Goal: Check status: Check status

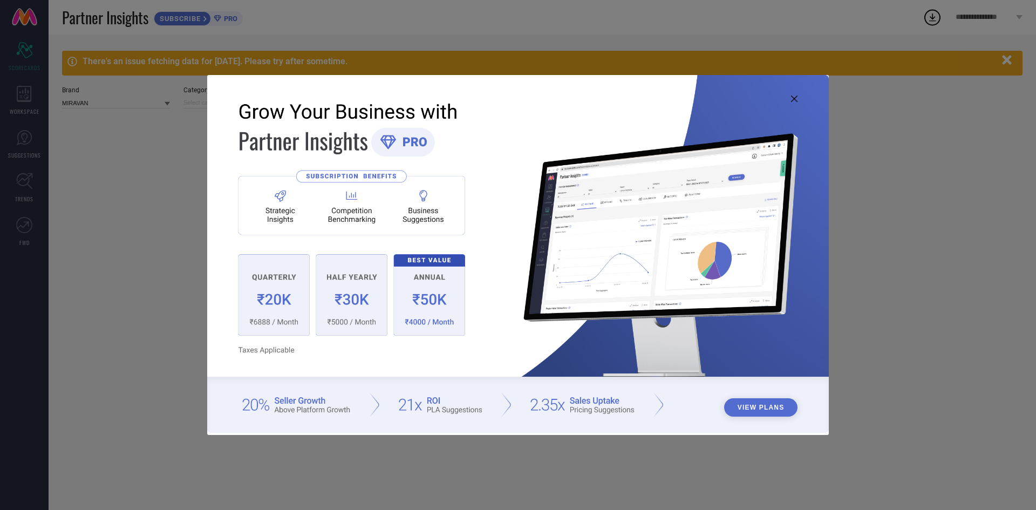
type input "All"
click at [795, 98] on icon at bounding box center [794, 99] width 6 height 6
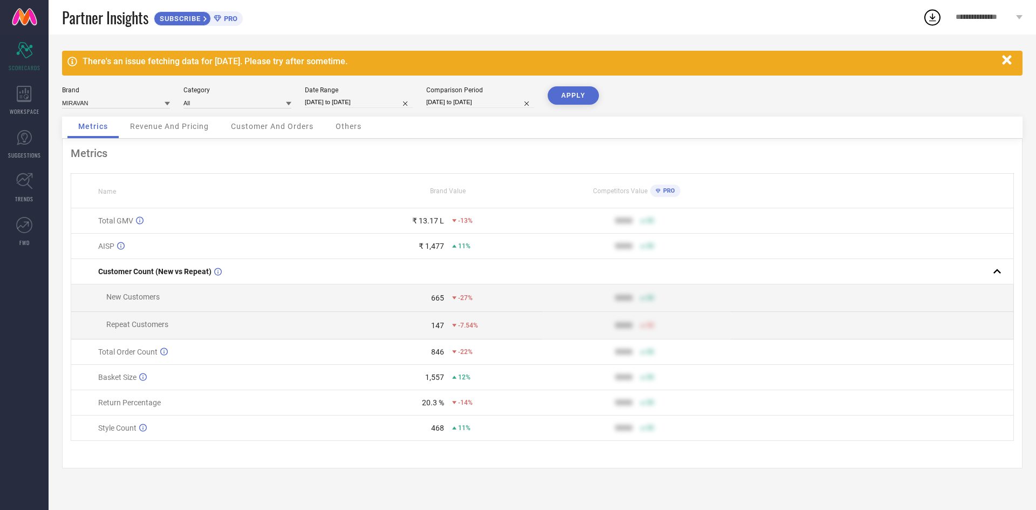
select select "7"
select select "2025"
select select "8"
select select "2025"
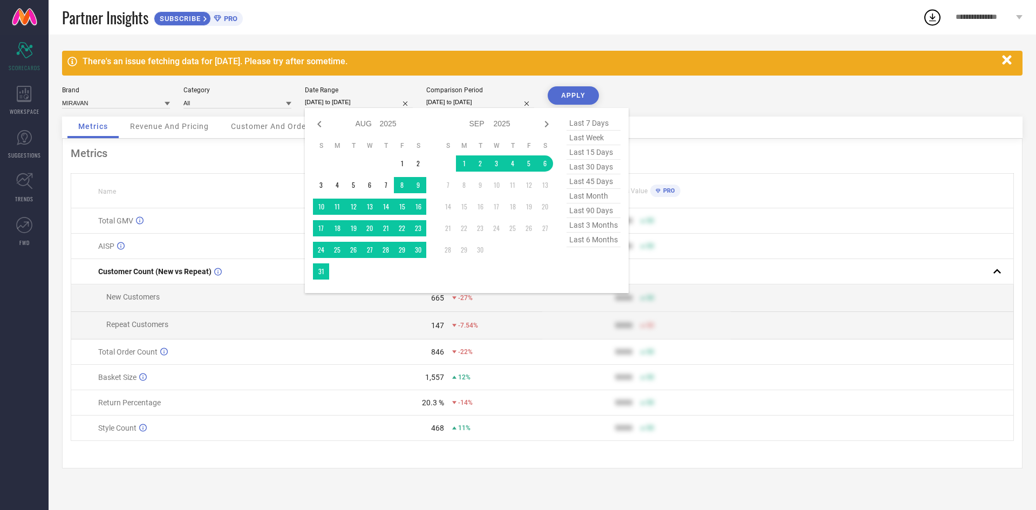
click at [326, 101] on input "[DATE] to [DATE]" at bounding box center [359, 102] width 108 height 11
click at [318, 122] on icon at bounding box center [319, 124] width 13 height 13
select select "6"
select select "2025"
select select "7"
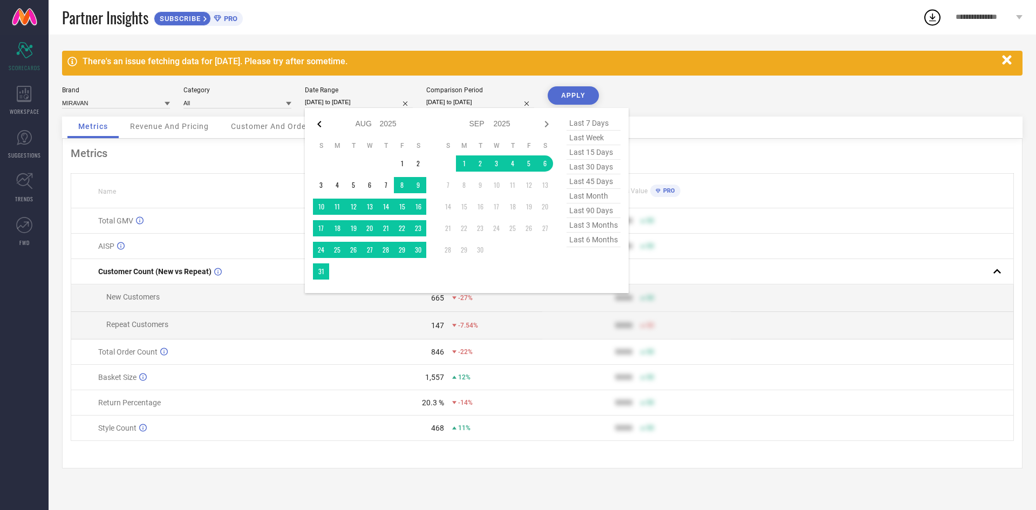
select select "2025"
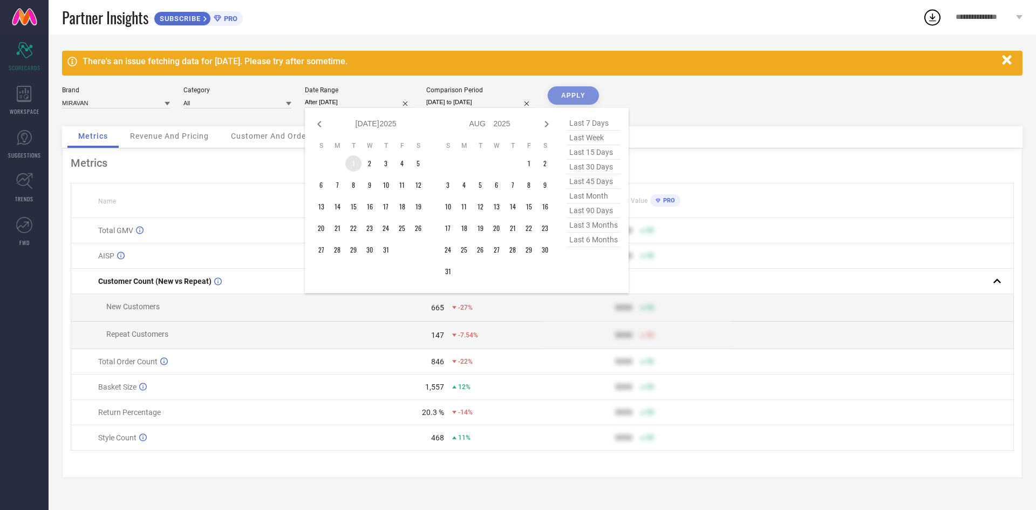
click at [353, 165] on td "1" at bounding box center [353, 163] width 16 height 16
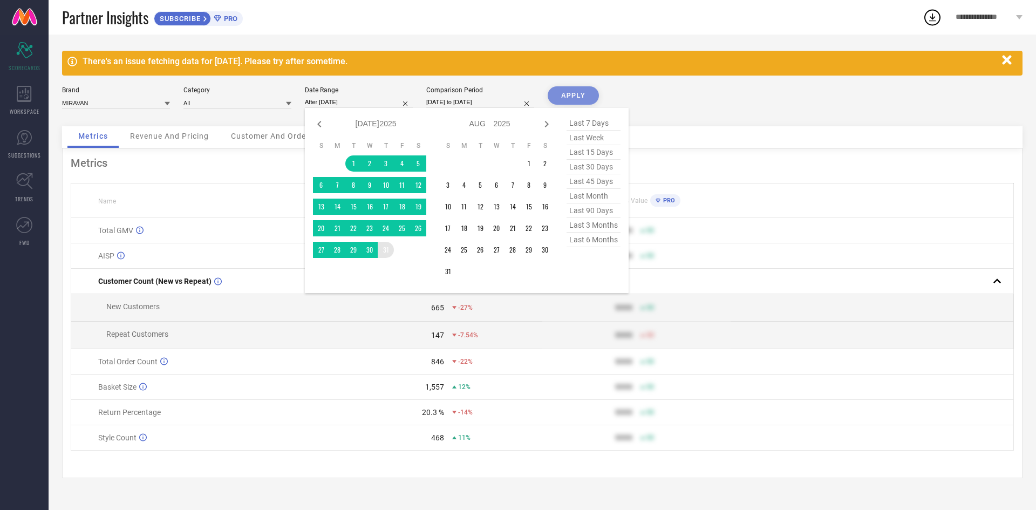
type input "[DATE] to [DATE]"
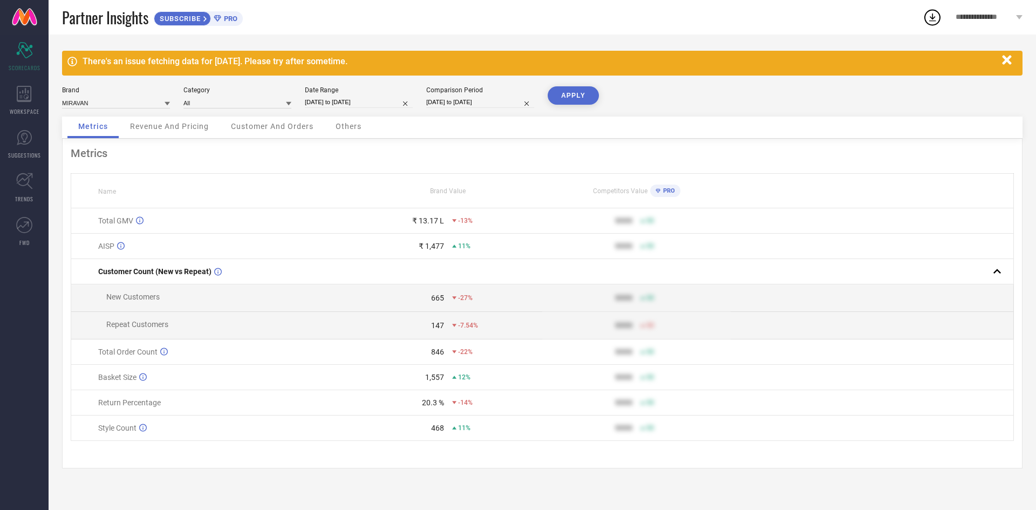
select select "7"
select select "2024"
select select "8"
select select "2024"
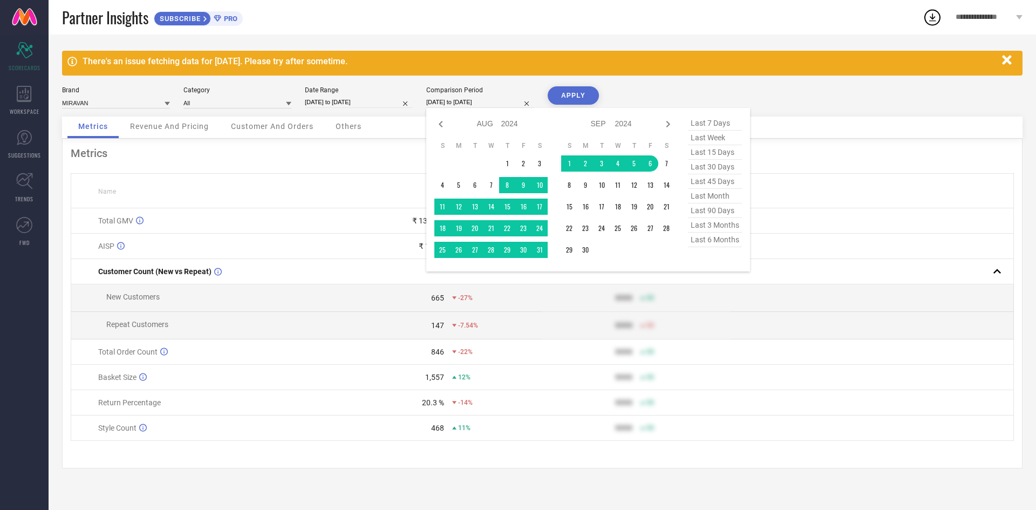
click at [473, 106] on input "[DATE] to [DATE]" at bounding box center [480, 102] width 108 height 11
click at [440, 123] on icon at bounding box center [441, 124] width 4 height 6
select select "6"
select select "2024"
select select "7"
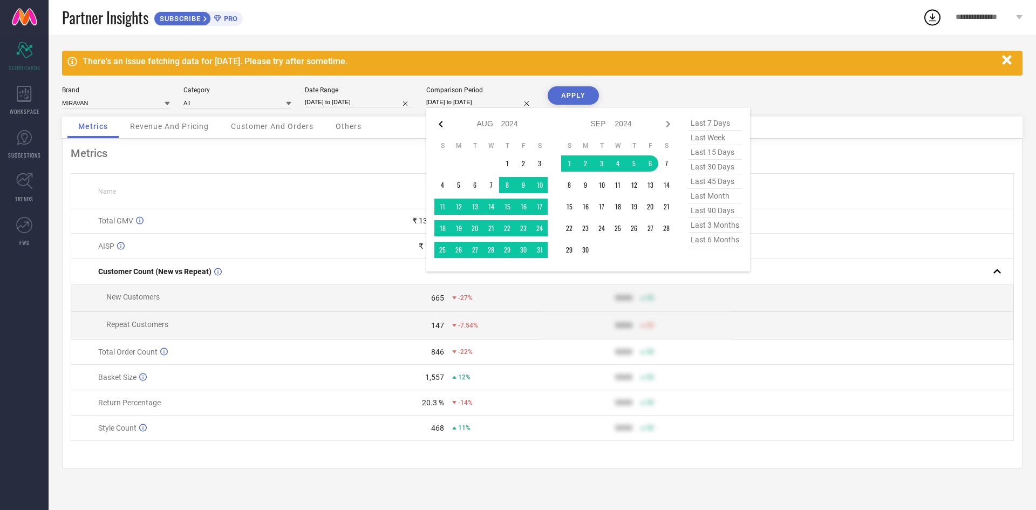
select select "2024"
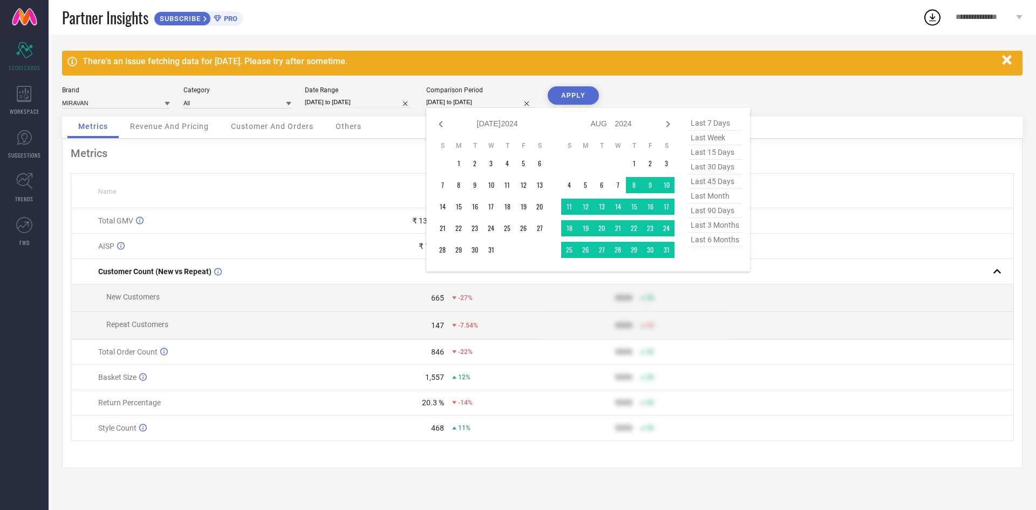
click at [440, 123] on icon at bounding box center [441, 124] width 4 height 6
select select "5"
select select "2024"
select select "6"
select select "2024"
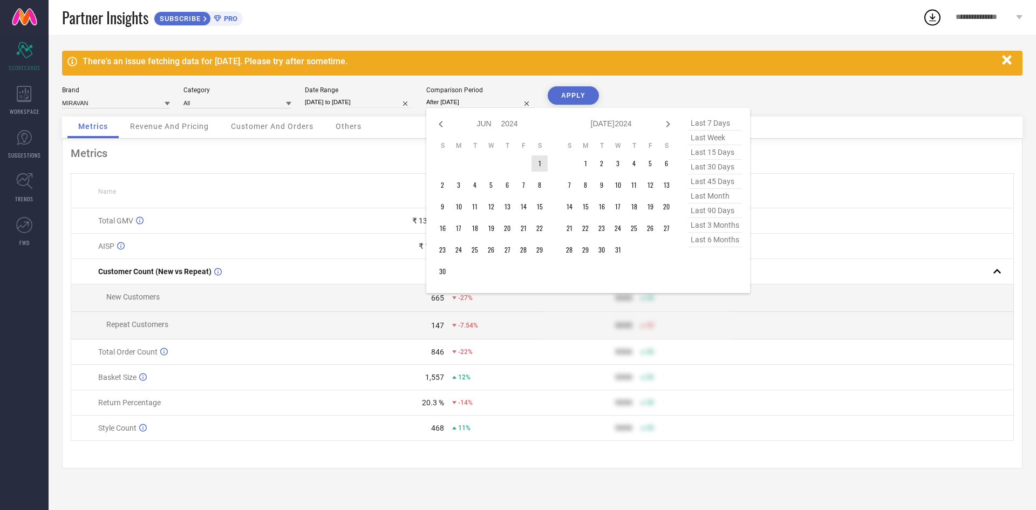
click at [539, 161] on td "1" at bounding box center [539, 163] width 16 height 16
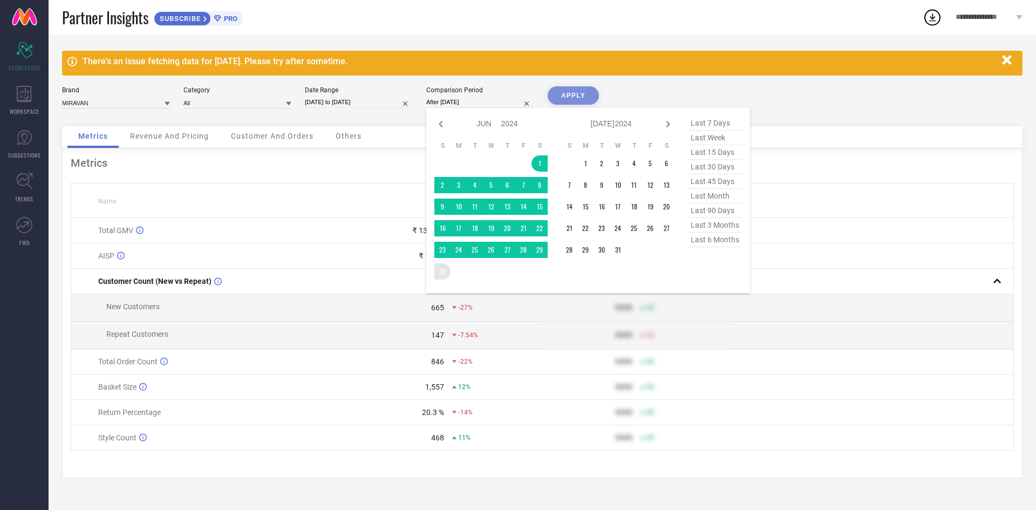
type input "[DATE] to [DATE]"
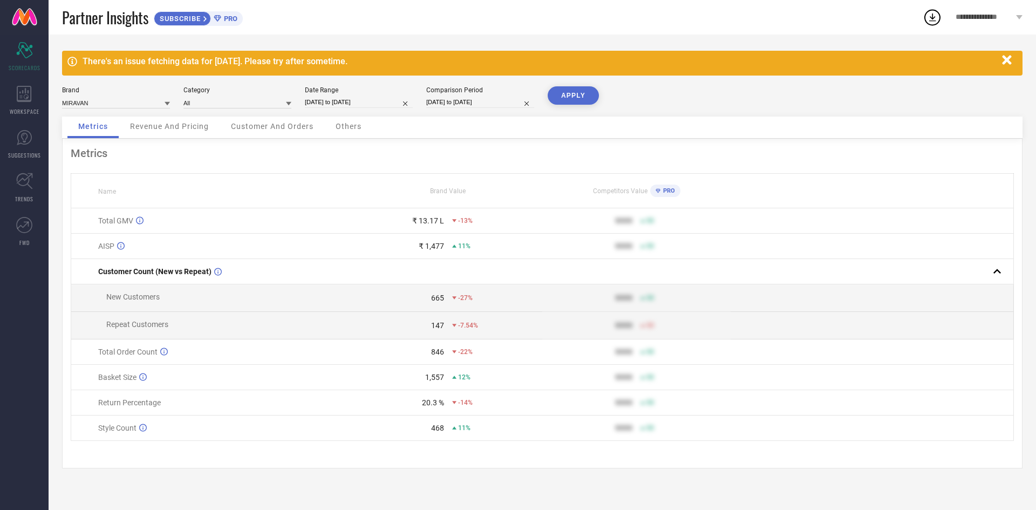
click at [576, 95] on button "APPLY" at bounding box center [573, 95] width 51 height 18
select select "6"
select select "2025"
select select "7"
select select "2025"
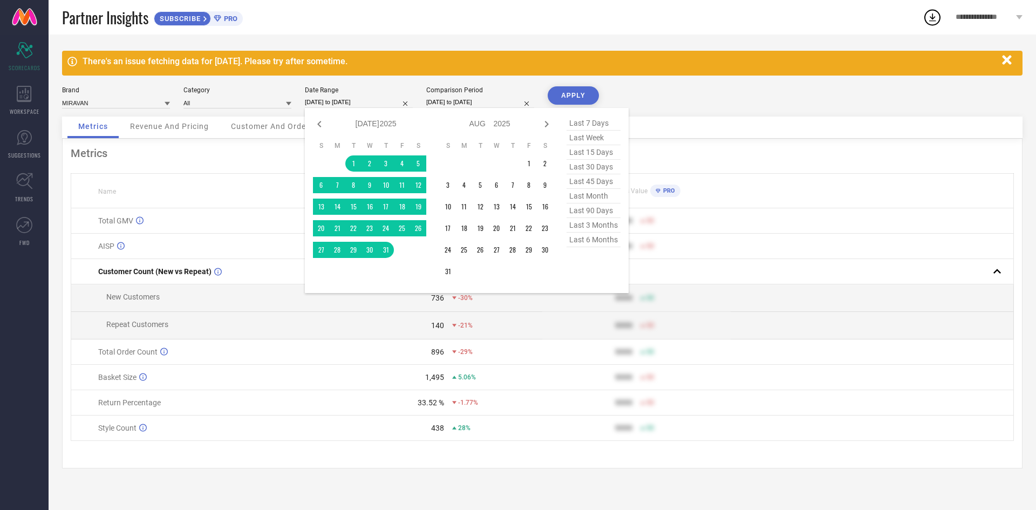
click at [365, 99] on input "[DATE] to [DATE]" at bounding box center [359, 102] width 108 height 11
click at [317, 125] on icon at bounding box center [319, 124] width 13 height 13
select select "5"
select select "2025"
select select "6"
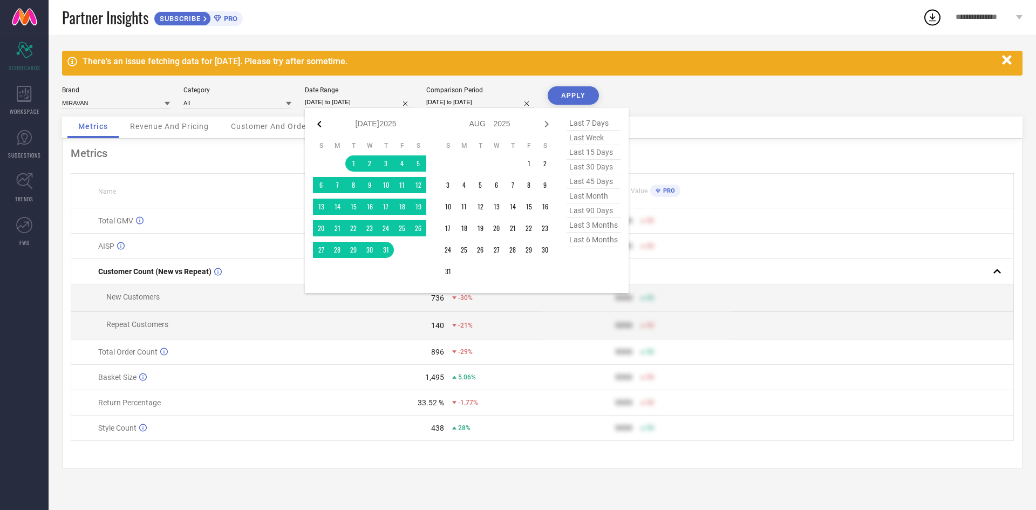
select select "2025"
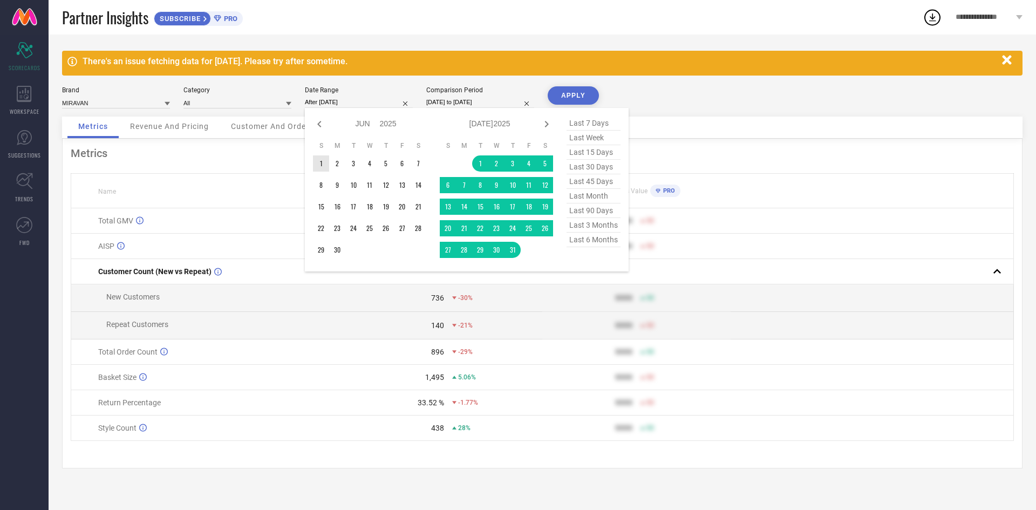
click at [318, 166] on td "1" at bounding box center [321, 163] width 16 height 16
type input "[DATE] to [DATE]"
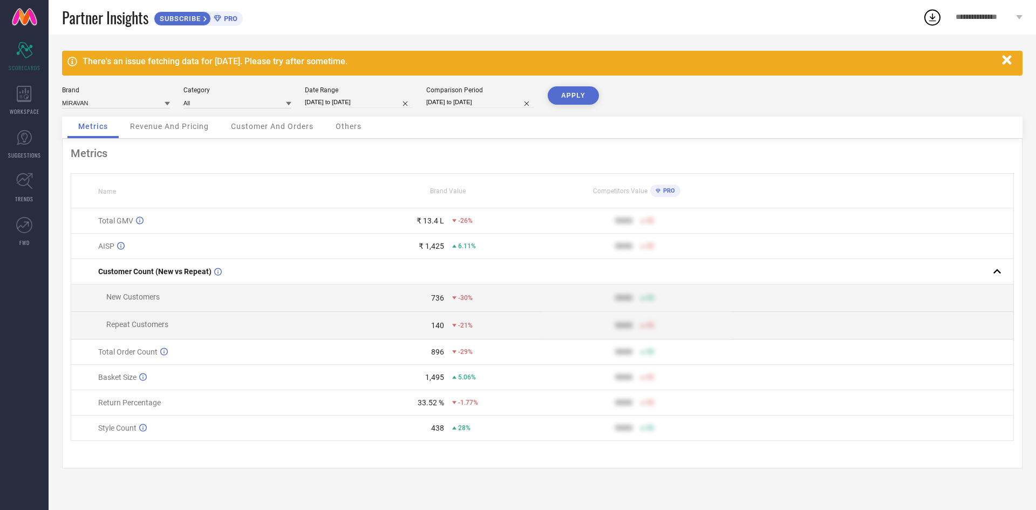
click at [351, 103] on input "[DATE] to [DATE]" at bounding box center [359, 102] width 108 height 11
select select "5"
select select "2025"
select select "6"
select select "2025"
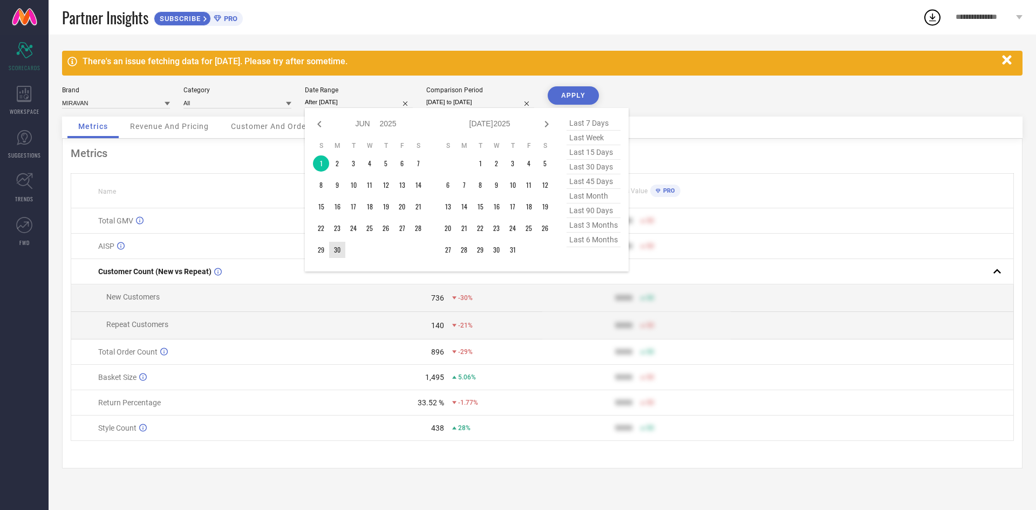
click at [338, 248] on td "30" at bounding box center [337, 250] width 16 height 16
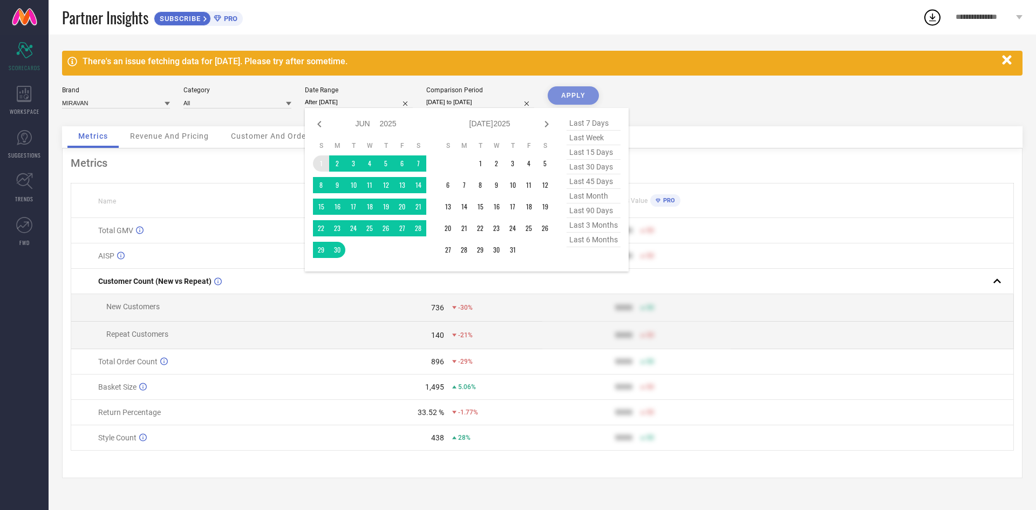
type input "[DATE] to [DATE]"
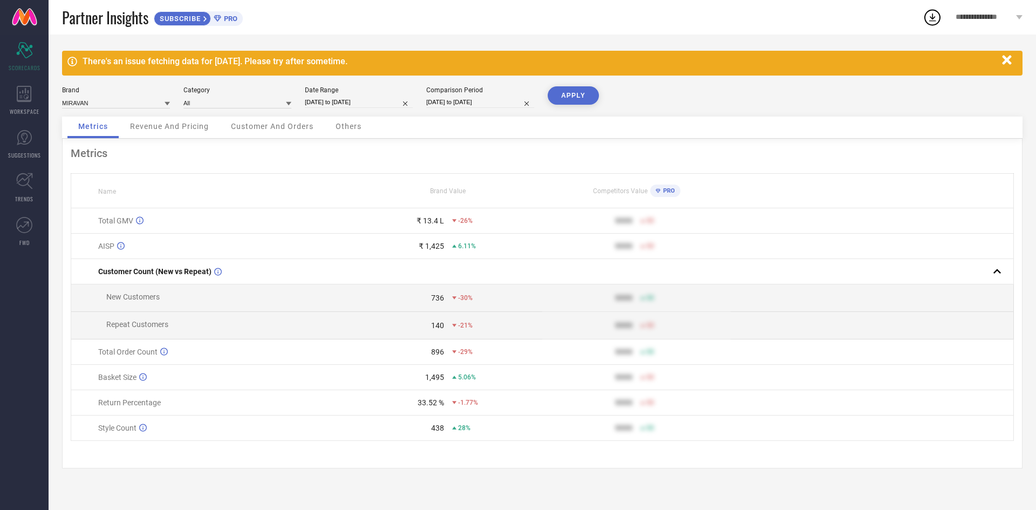
click at [565, 94] on button "APPLY" at bounding box center [573, 95] width 51 height 18
click at [380, 96] on div "Date Range [DATE] to [DATE]" at bounding box center [359, 97] width 108 height 22
select select "5"
select select "2025"
select select "6"
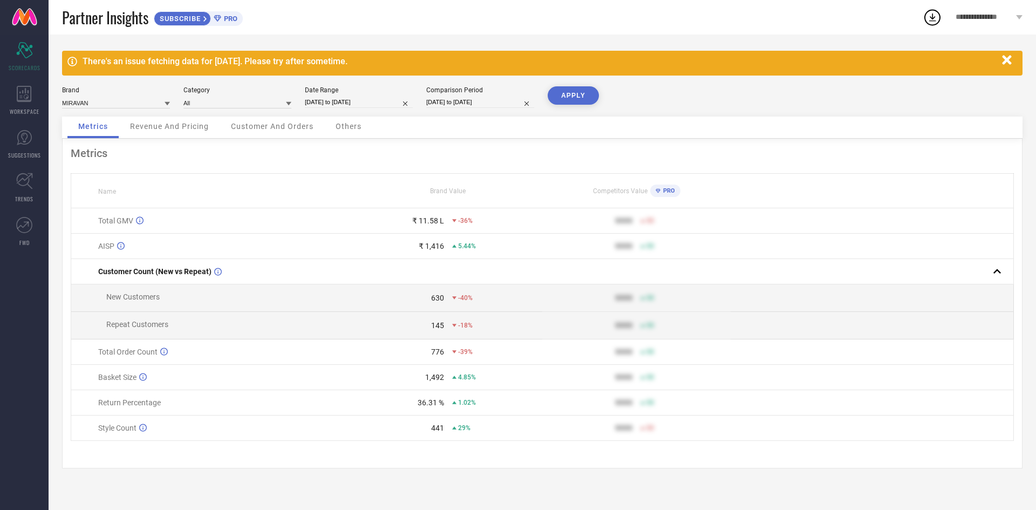
select select "2025"
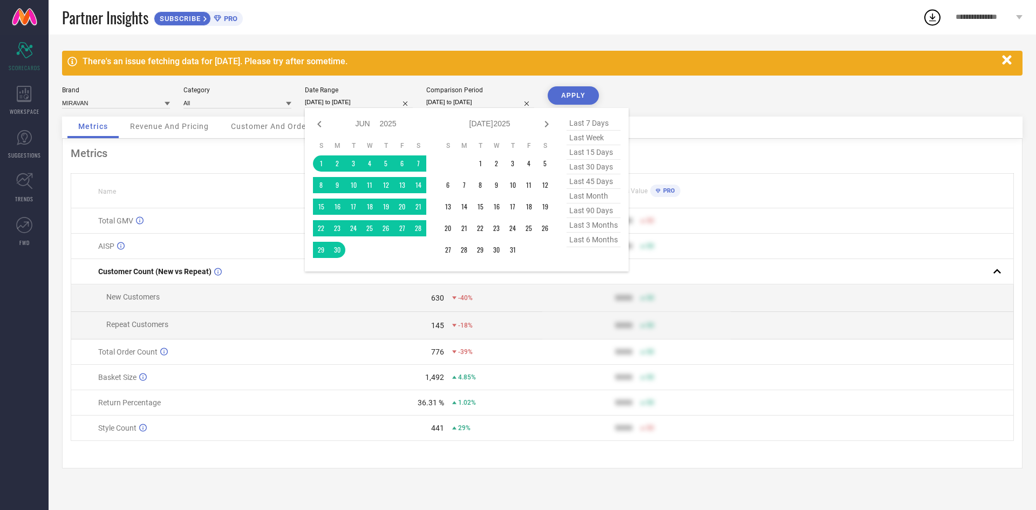
click at [373, 103] on input "[DATE] to [DATE]" at bounding box center [359, 102] width 108 height 11
click at [547, 126] on icon at bounding box center [547, 124] width 4 height 6
select select "6"
select select "2025"
select select "7"
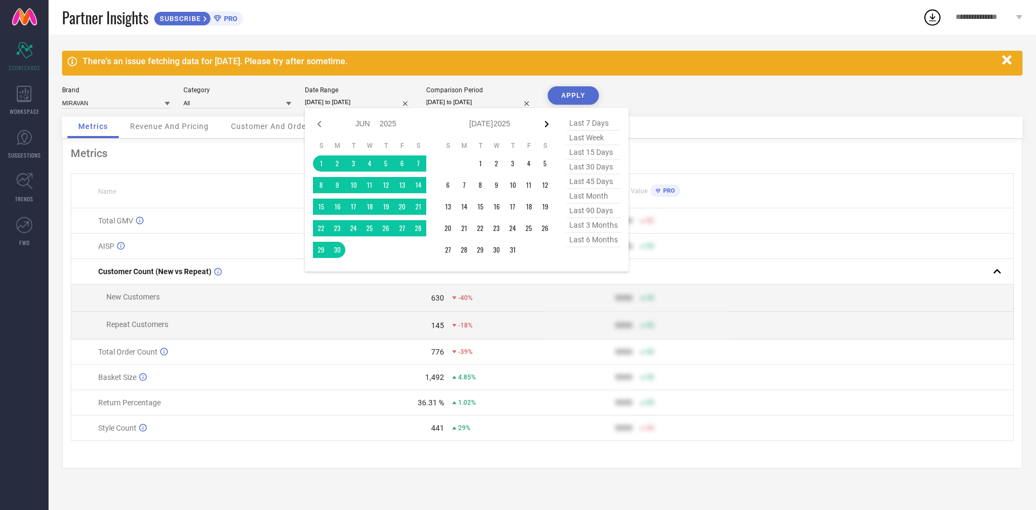
select select "2025"
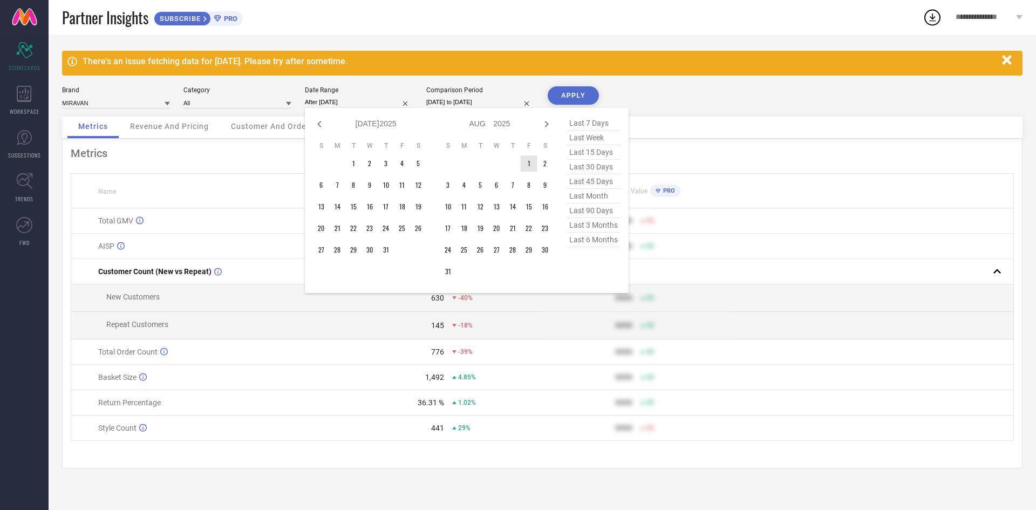
click at [528, 164] on td "1" at bounding box center [529, 163] width 16 height 16
type input "[DATE] to [DATE]"
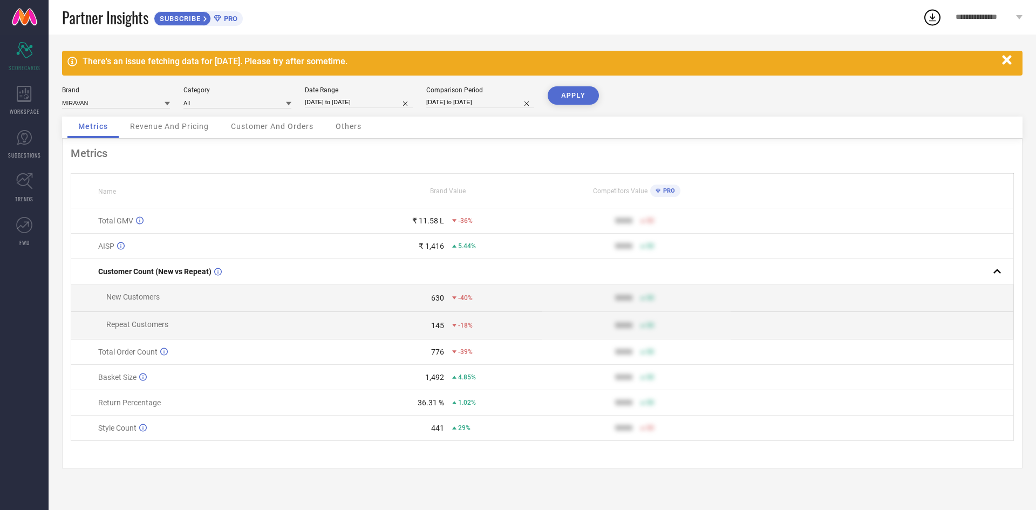
click at [365, 100] on input "[DATE] to [DATE]" at bounding box center [359, 102] width 108 height 11
select select "7"
select select "2025"
select select "8"
select select "2025"
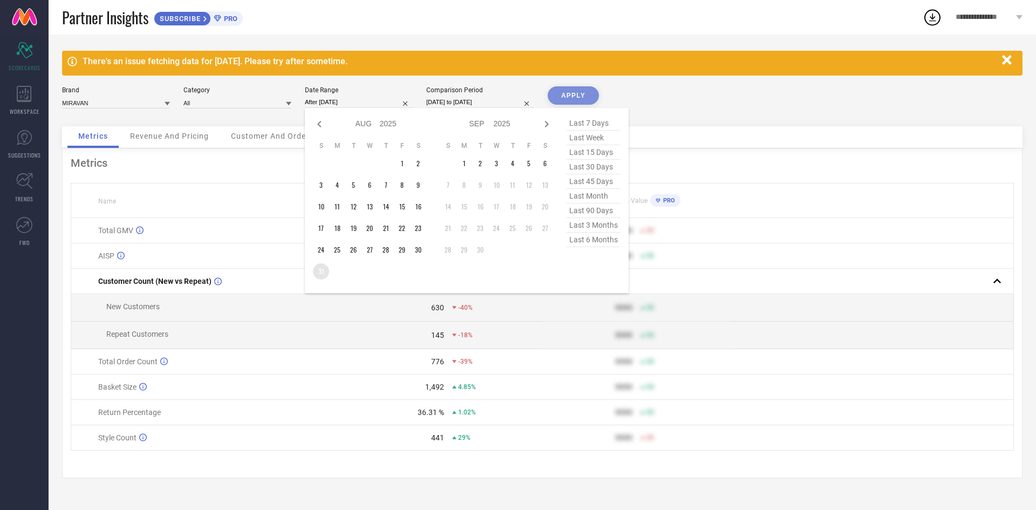
click at [317, 270] on td "31" at bounding box center [321, 271] width 16 height 16
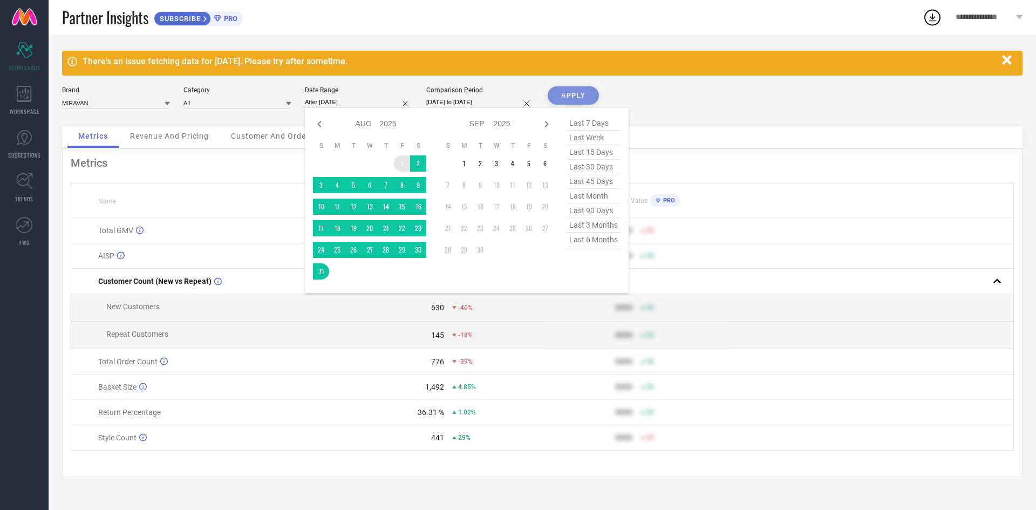
type input "[DATE] to [DATE]"
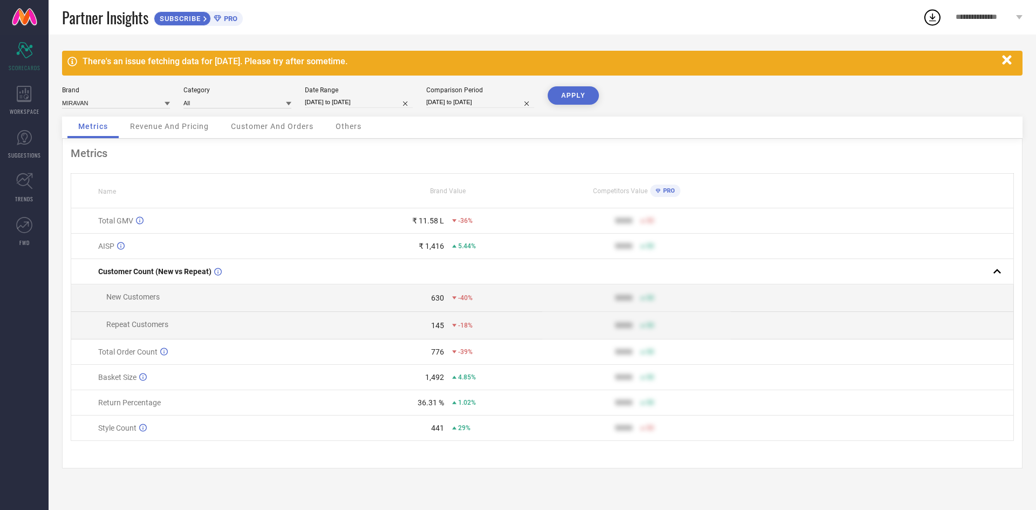
click at [577, 95] on button "APPLY" at bounding box center [573, 95] width 51 height 18
